Goal: Task Accomplishment & Management: Use online tool/utility

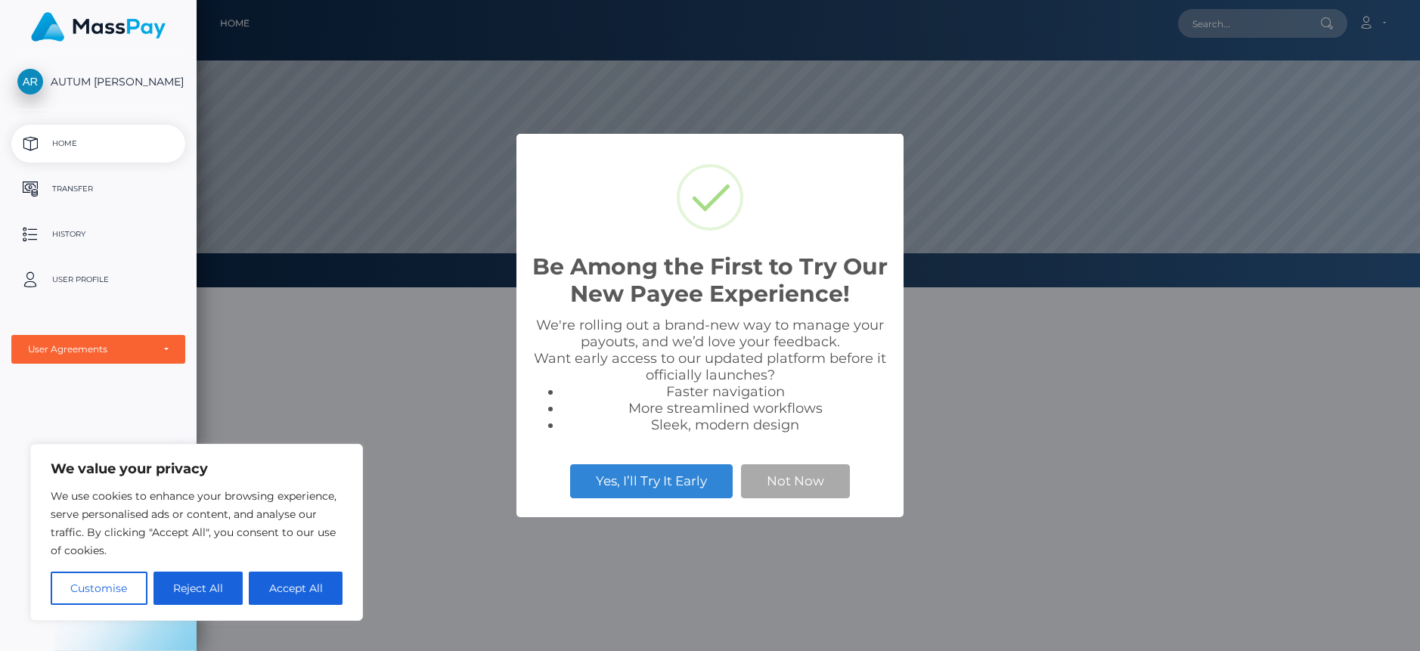
scroll to position [287, 1224]
click at [269, 587] on button "Accept All" at bounding box center [296, 588] width 94 height 33
checkbox input "true"
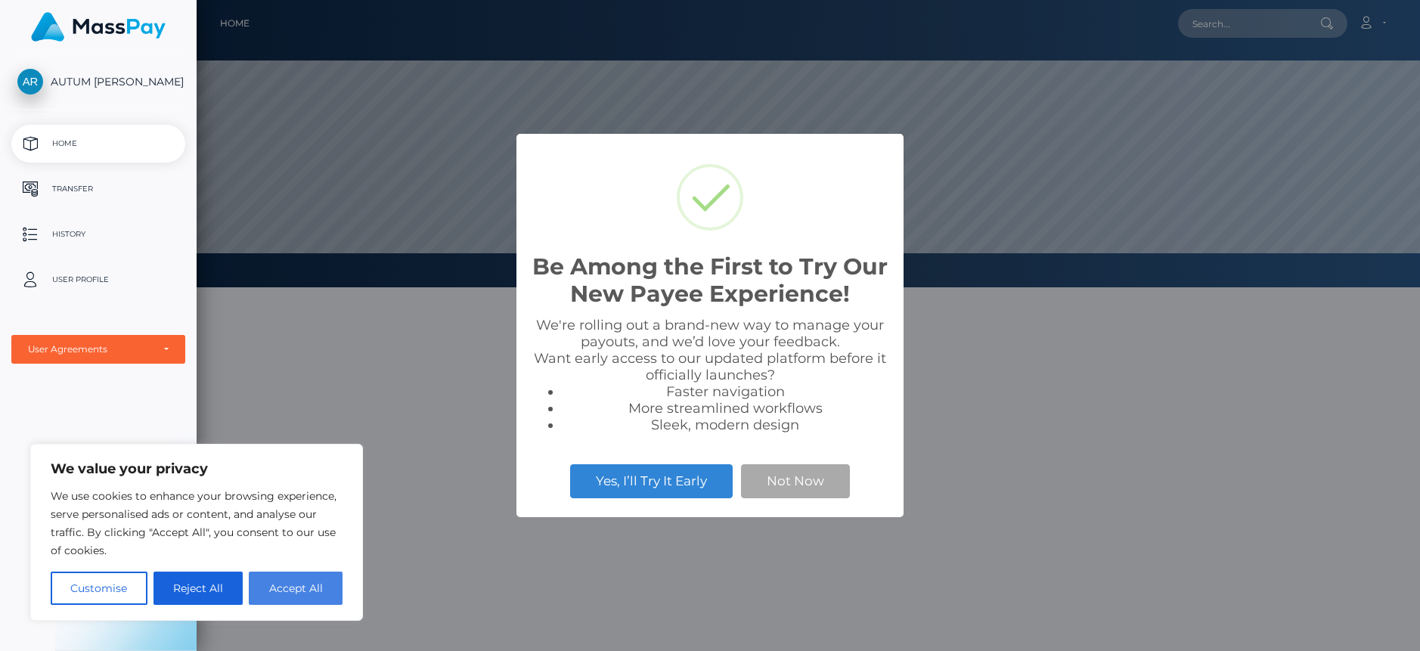
checkbox input "true"
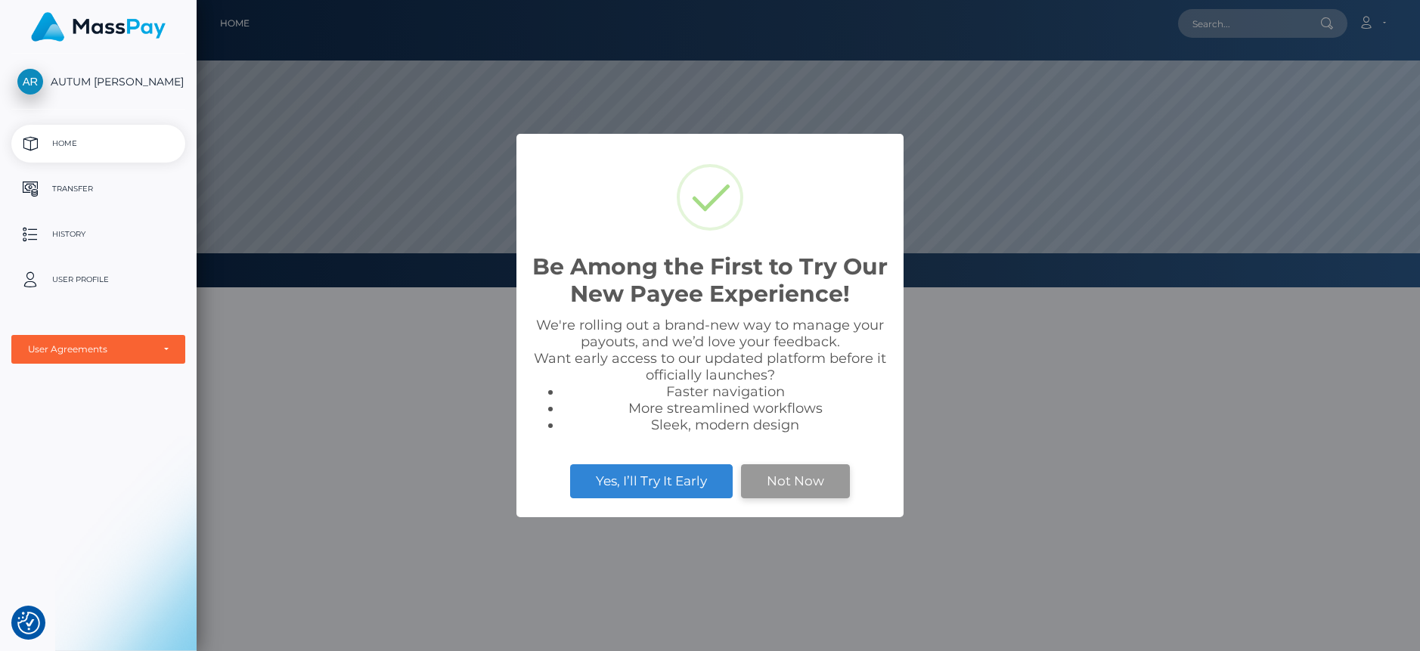
click at [798, 490] on button "Not Now" at bounding box center [795, 480] width 109 height 33
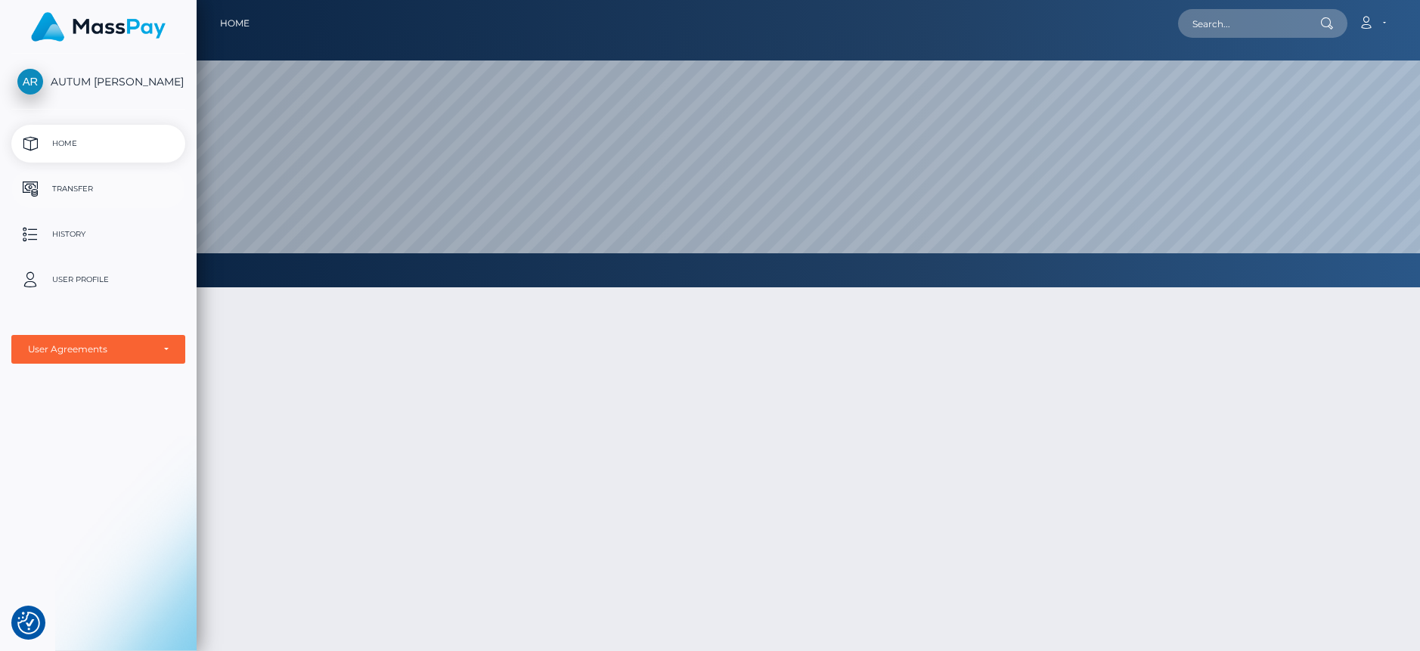
click at [79, 191] on p "Transfer" at bounding box center [98, 189] width 162 height 23
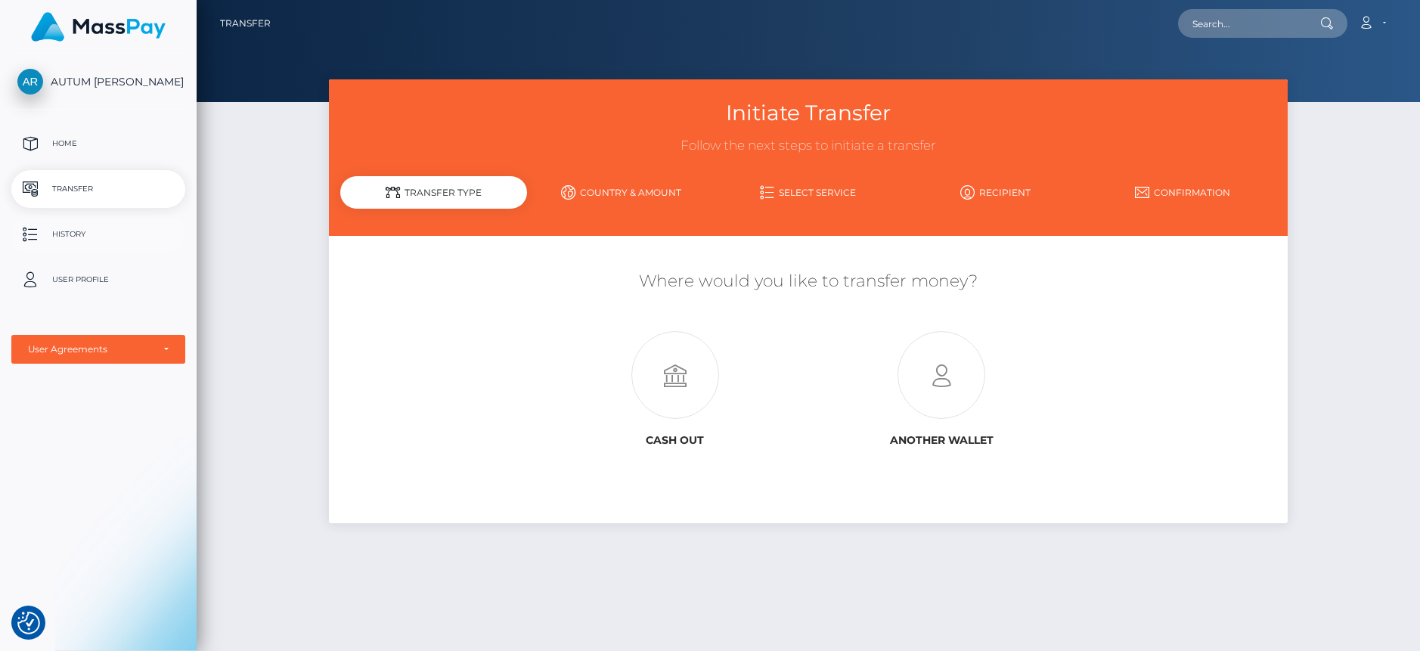
click at [98, 228] on p "History" at bounding box center [98, 234] width 162 height 23
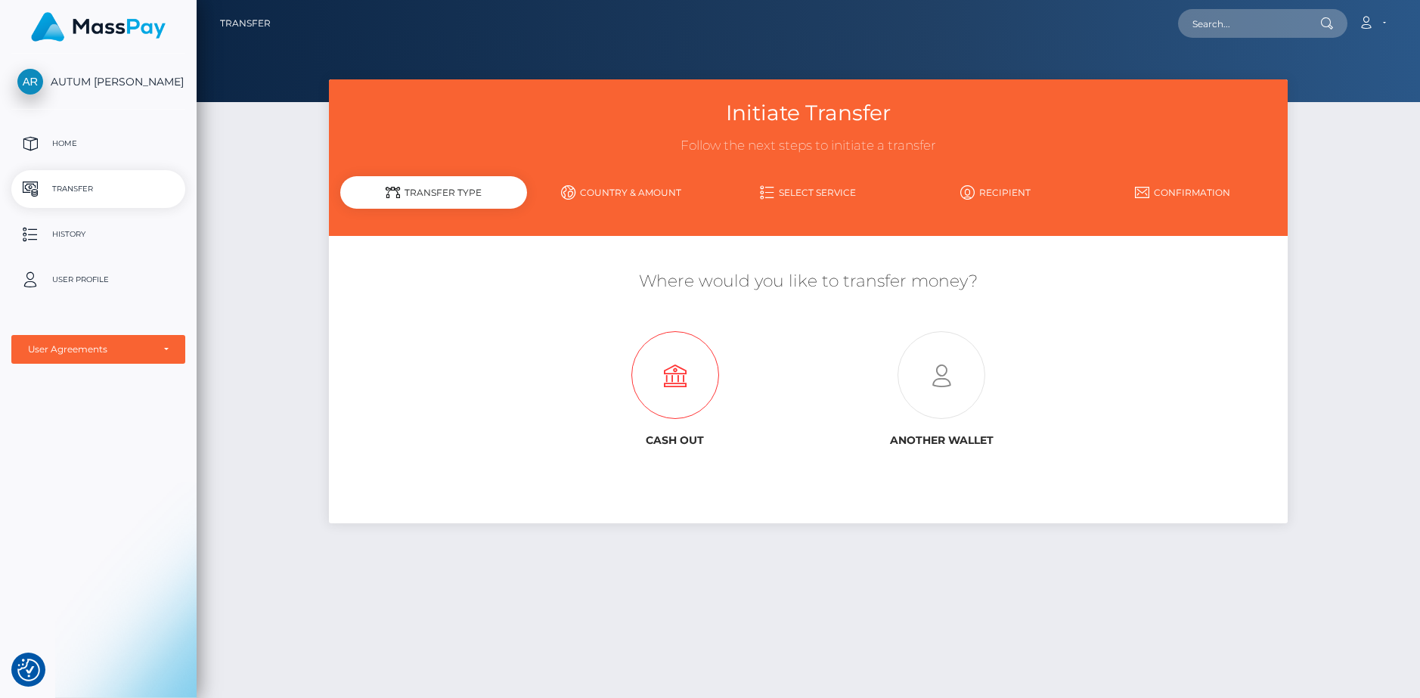
click at [681, 349] on icon at bounding box center [675, 376] width 266 height 88
click at [90, 135] on p "Home" at bounding box center [98, 143] width 162 height 23
click at [114, 349] on div "User Agreements" at bounding box center [90, 349] width 124 height 12
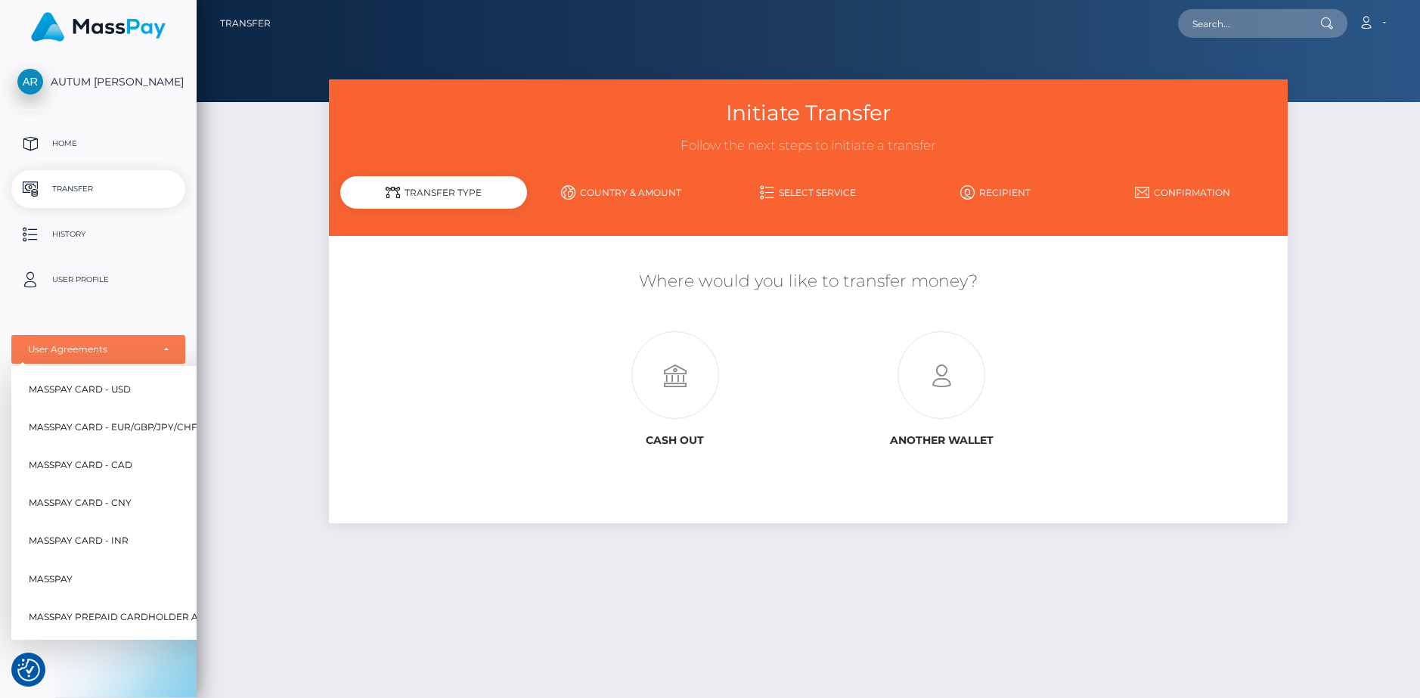
click at [110, 149] on p "Home" at bounding box center [98, 143] width 162 height 23
